Goal: Transaction & Acquisition: Book appointment/travel/reservation

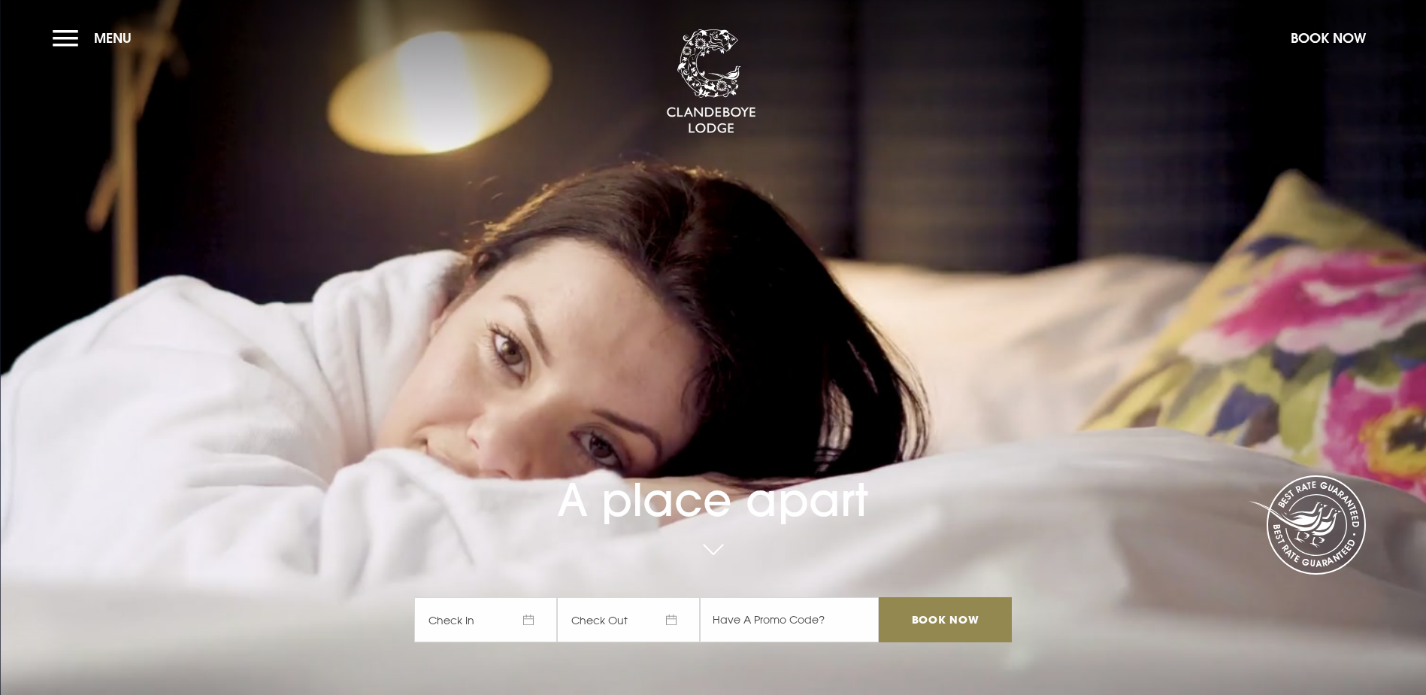
click at [537, 597] on span "Check In" at bounding box center [485, 619] width 143 height 45
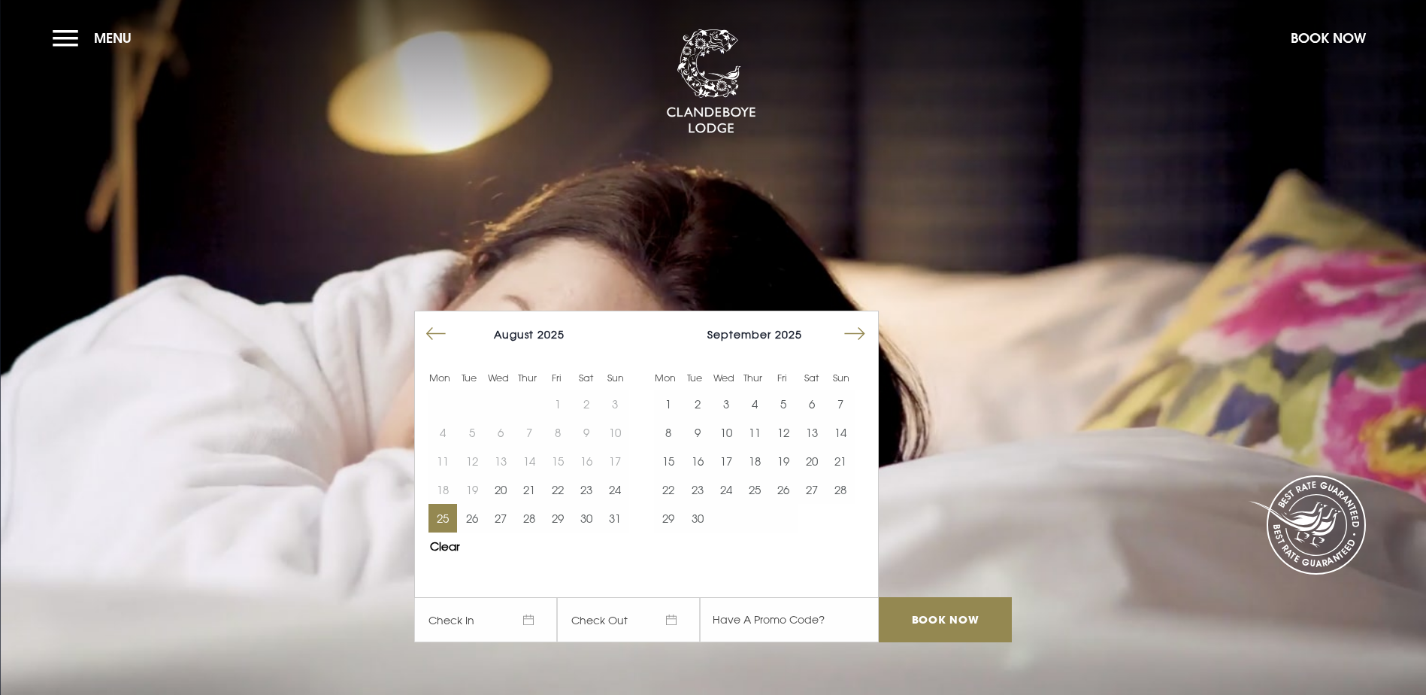
click at [448, 504] on button "25" at bounding box center [442, 518] width 29 height 29
click at [480, 504] on button "26" at bounding box center [471, 518] width 29 height 29
click at [922, 597] on input "Book Now" at bounding box center [945, 619] width 132 height 45
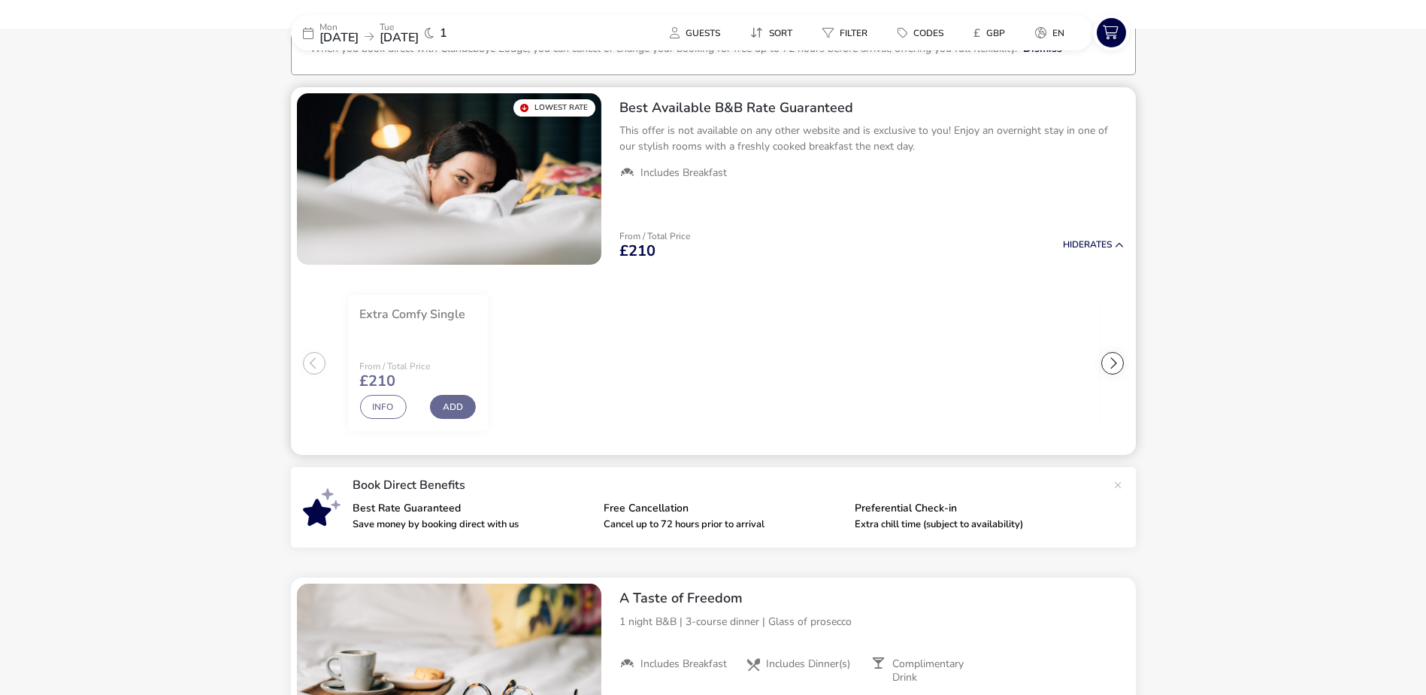
scroll to position [114, 0]
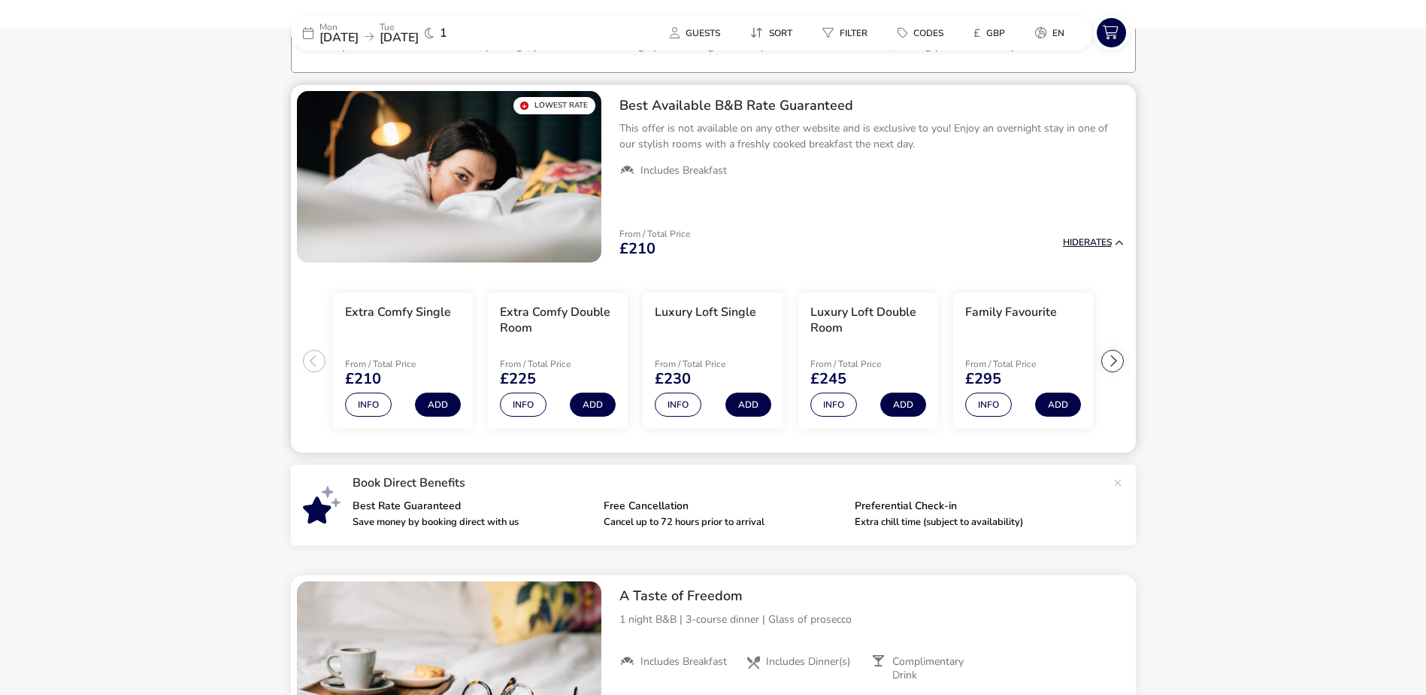
click at [1066, 241] on span "Hide" at bounding box center [1073, 242] width 21 height 12
